Goal: Transaction & Acquisition: Purchase product/service

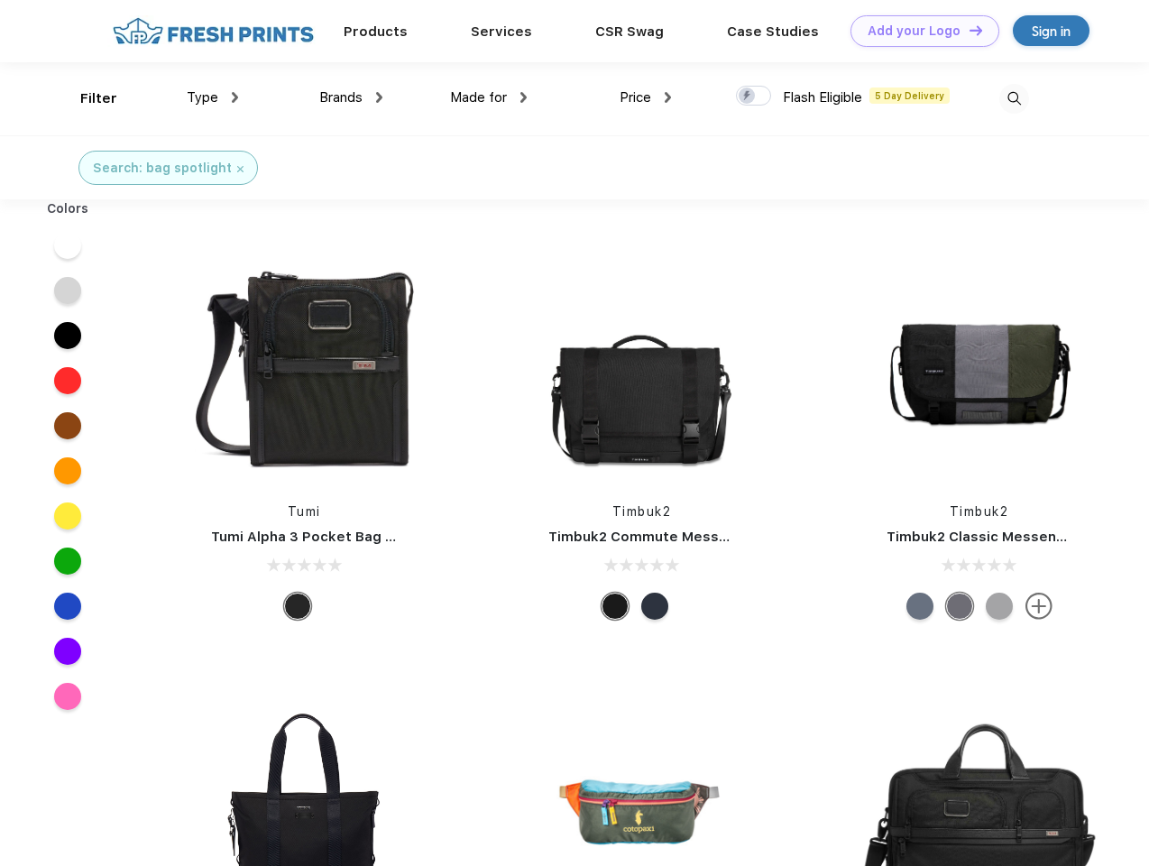
click at [918, 31] on link "Add your Logo Design Tool" at bounding box center [924, 31] width 149 height 32
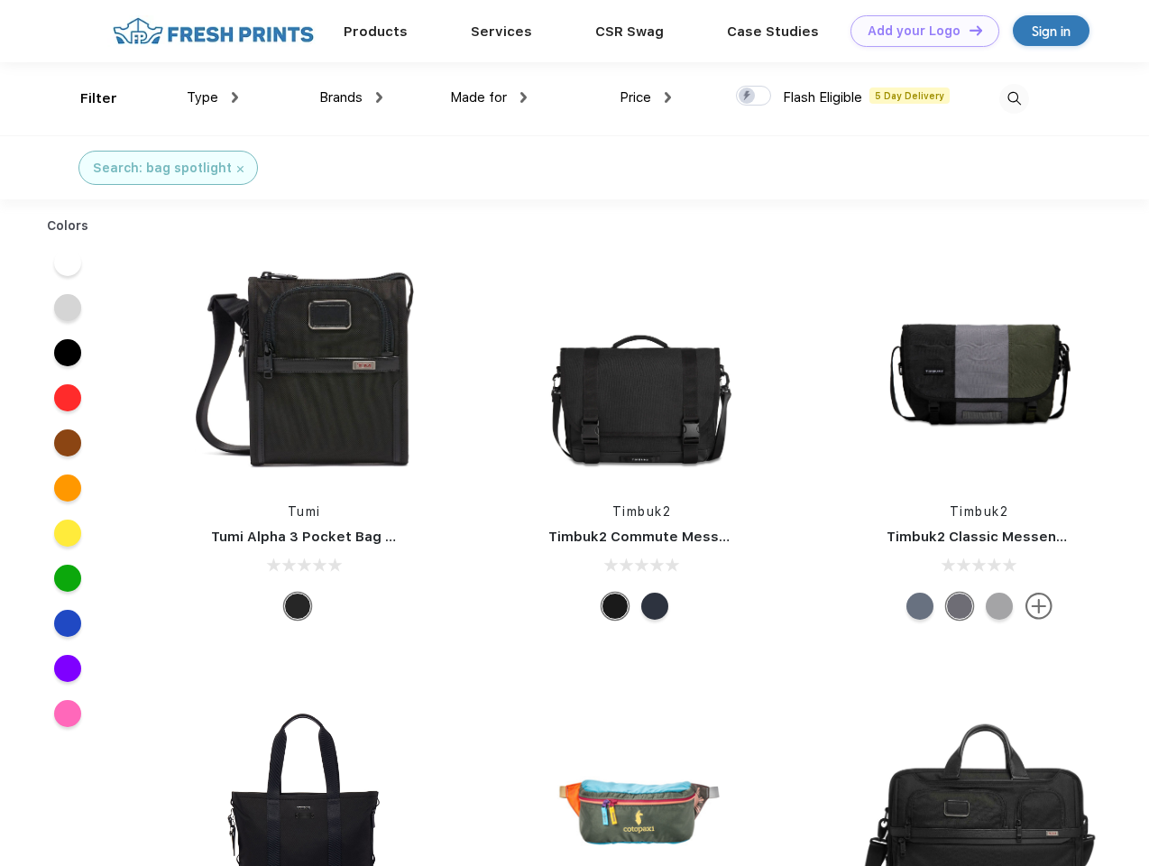
click at [0, 0] on div "Design Tool" at bounding box center [0, 0] width 0 height 0
click at [968, 30] on link "Add your Logo Design Tool" at bounding box center [924, 31] width 149 height 32
click at [87, 98] on div "Filter" at bounding box center [98, 98] width 37 height 21
click at [213, 97] on span "Type" at bounding box center [203, 97] width 32 height 16
click at [351, 97] on span "Brands" at bounding box center [340, 97] width 43 height 16
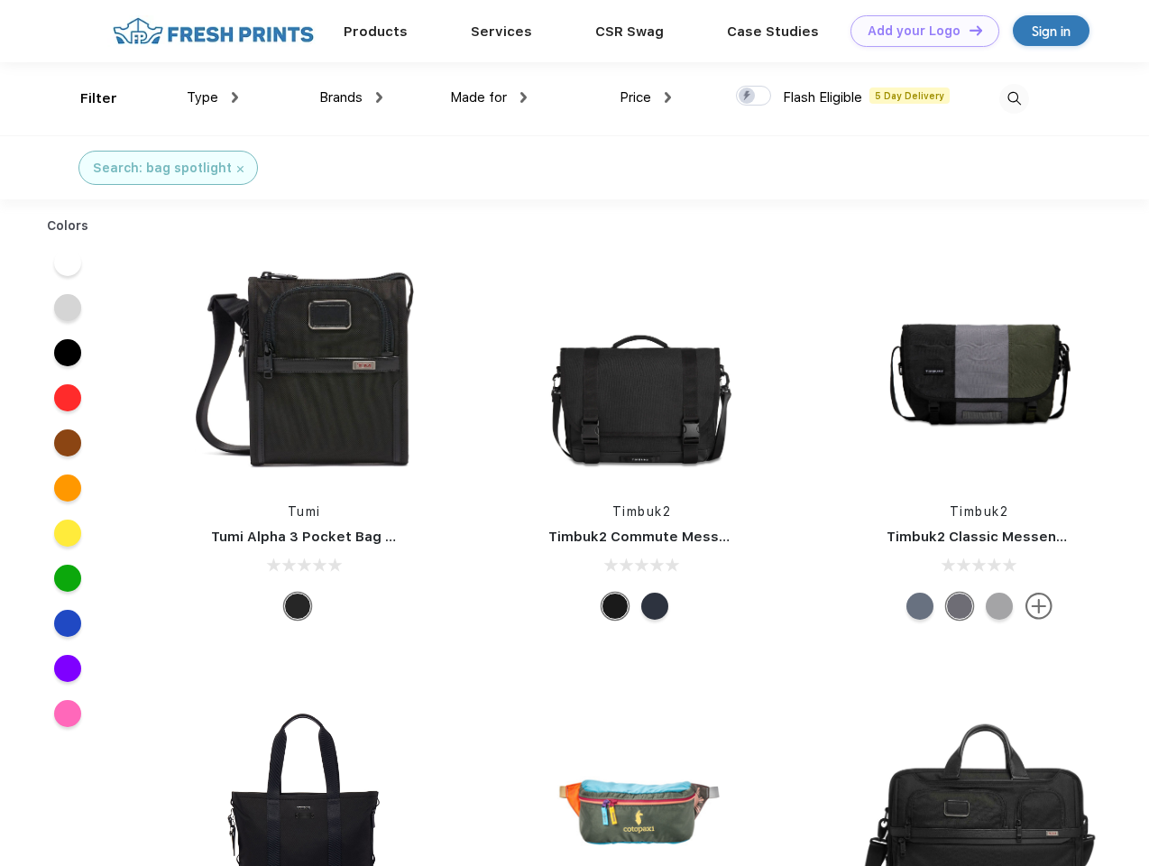
click at [489, 97] on span "Made for" at bounding box center [478, 97] width 57 height 16
click at [646, 97] on span "Price" at bounding box center [636, 97] width 32 height 16
click at [754, 96] on div at bounding box center [753, 96] width 35 height 20
click at [748, 96] on input "checkbox" at bounding box center [742, 91] width 12 height 12
click at [1014, 98] on img at bounding box center [1014, 99] width 30 height 30
